Goal: Information Seeking & Learning: Learn about a topic

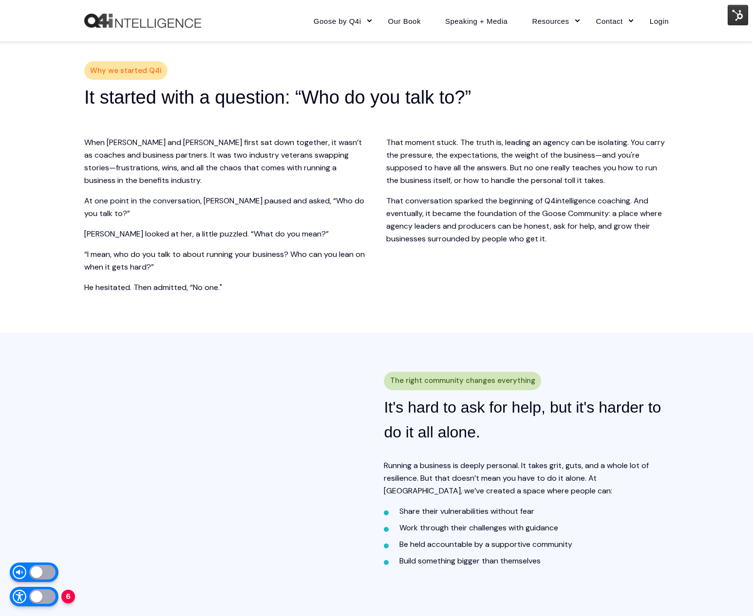
scroll to position [232, 0]
click at [746, 21] on img at bounding box center [737, 15] width 20 height 20
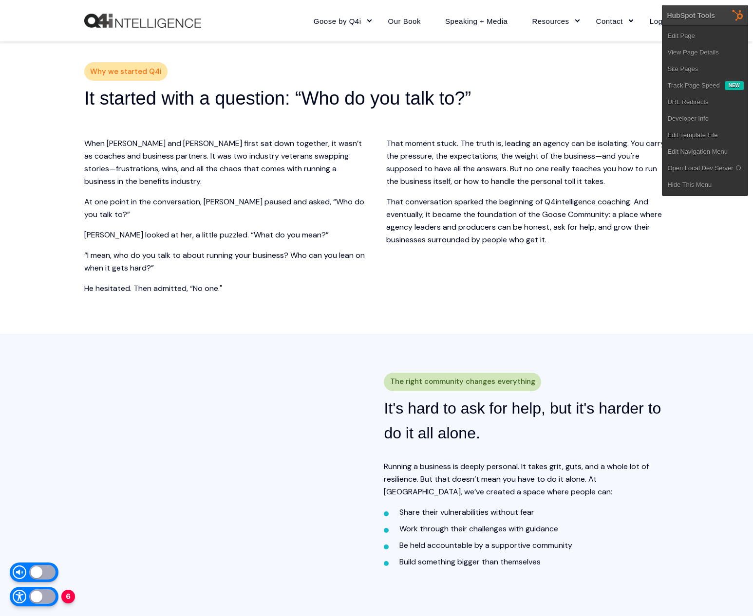
click at [721, 31] on link "Edit Page" at bounding box center [704, 36] width 85 height 17
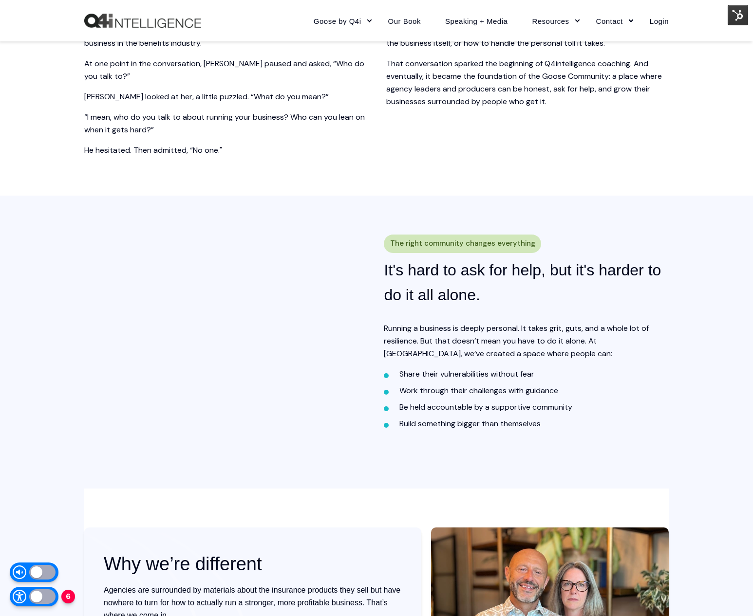
scroll to position [0, 0]
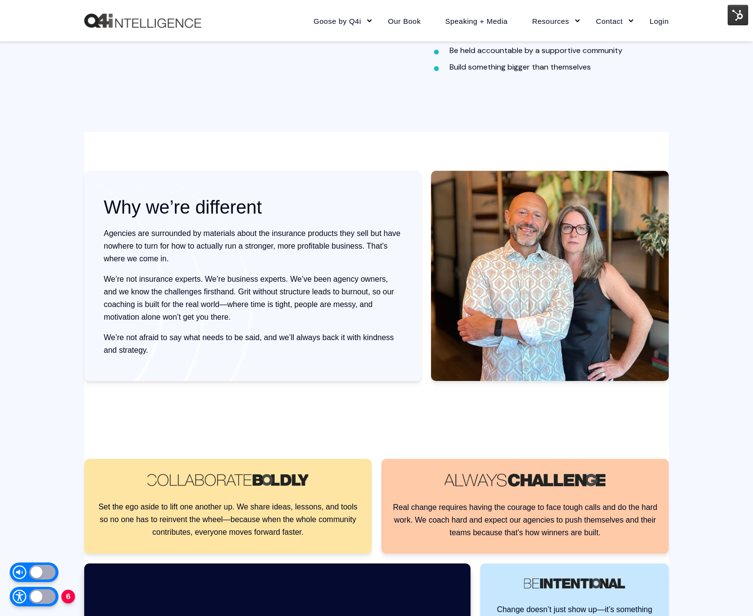
scroll to position [741, 0]
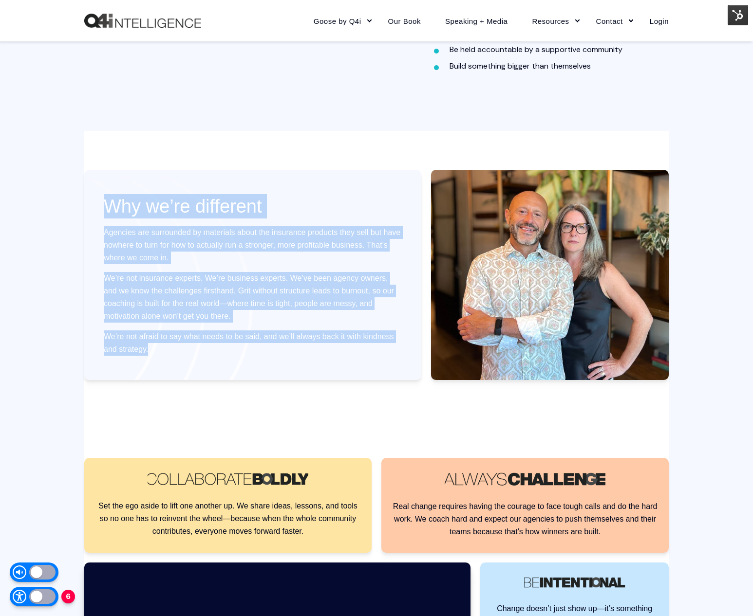
drag, startPoint x: 104, startPoint y: 225, endPoint x: 264, endPoint y: 347, distance: 201.2
click at [264, 347] on div "Why we’re different Agencies are surrounded by materials about the insurance pr…" at bounding box center [252, 275] width 337 height 210
click at [264, 347] on p "We’re not afraid to say what needs to be said, and we’ll always back it with ki…" at bounding box center [253, 343] width 298 height 25
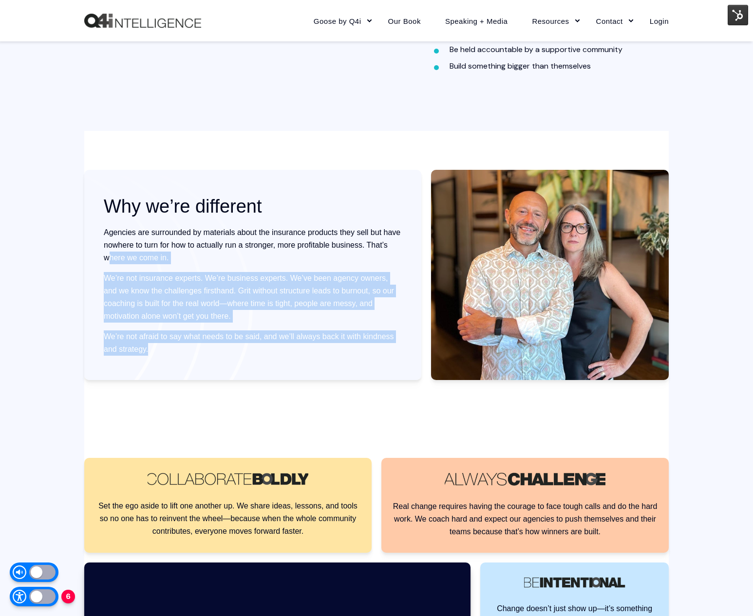
drag, startPoint x: 266, startPoint y: 346, endPoint x: 111, endPoint y: 261, distance: 177.3
click at [111, 261] on div "Why we’re different Agencies are surrounded by materials about the insurance pr…" at bounding box center [253, 275] width 298 height 162
click at [111, 261] on p "Agencies are surrounded by materials about the insurance products they sell but…" at bounding box center [253, 245] width 298 height 38
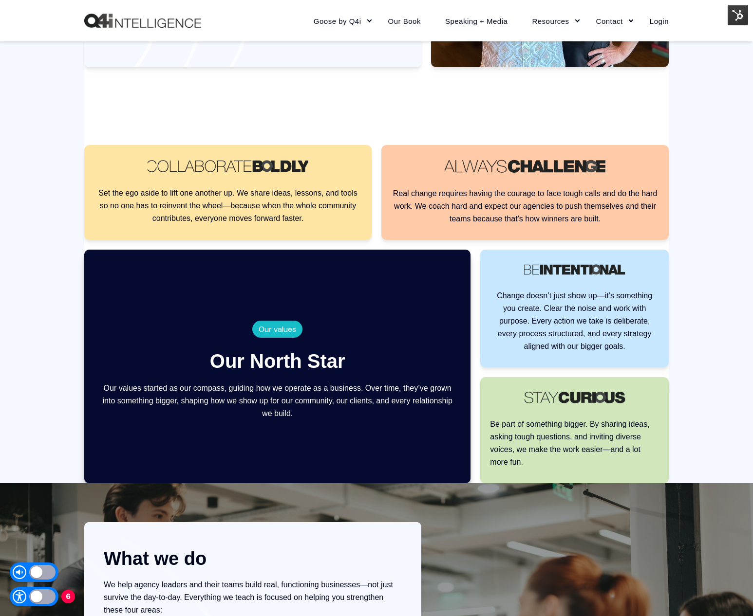
scroll to position [1058, 0]
